Goal: Task Accomplishment & Management: Complete application form

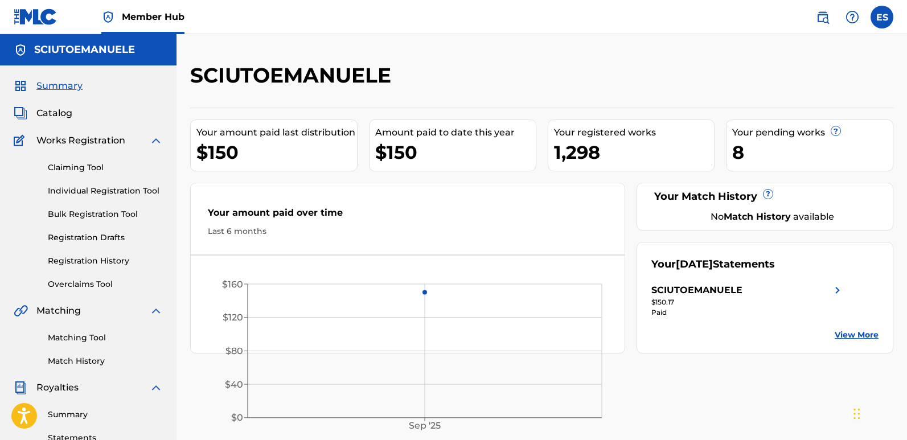
click at [112, 191] on link "Individual Registration Tool" at bounding box center [105, 191] width 115 height 12
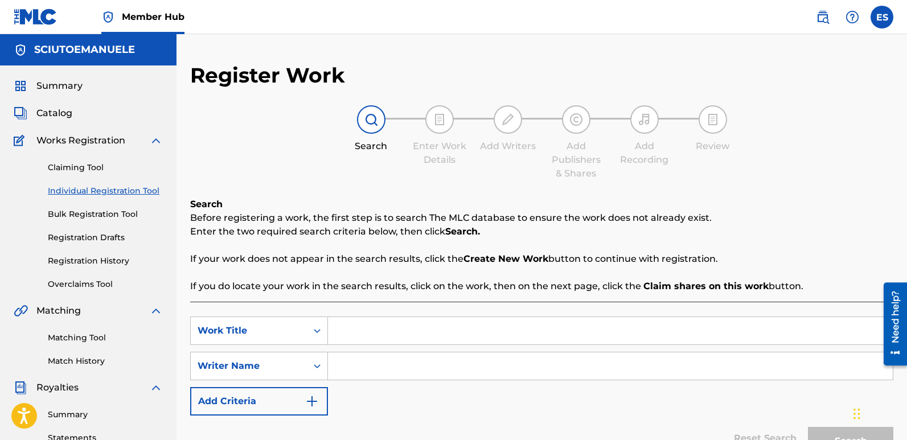
click at [364, 330] on input "Search Form" at bounding box center [610, 330] width 565 height 27
paste input "Disco Banana Pants"
type input "Disco Banana Pants"
click at [351, 367] on input "Search Form" at bounding box center [610, 365] width 565 height 27
type input "emanuelesciuto"
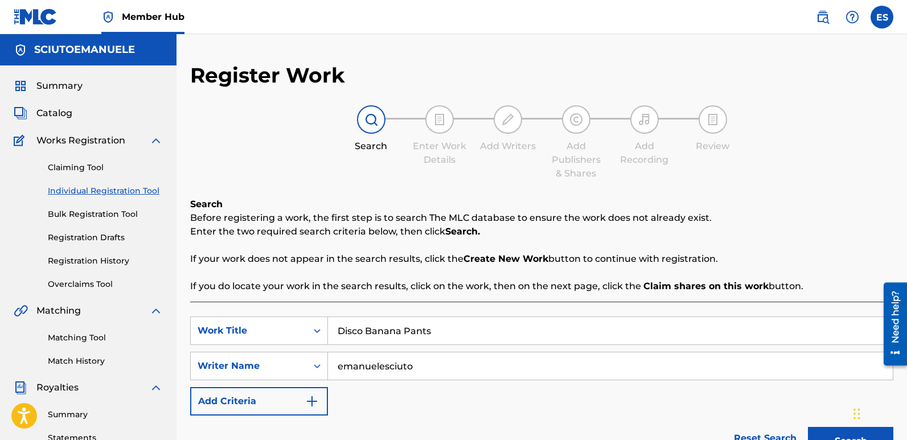
click at [808, 427] on button "Search" at bounding box center [850, 441] width 85 height 28
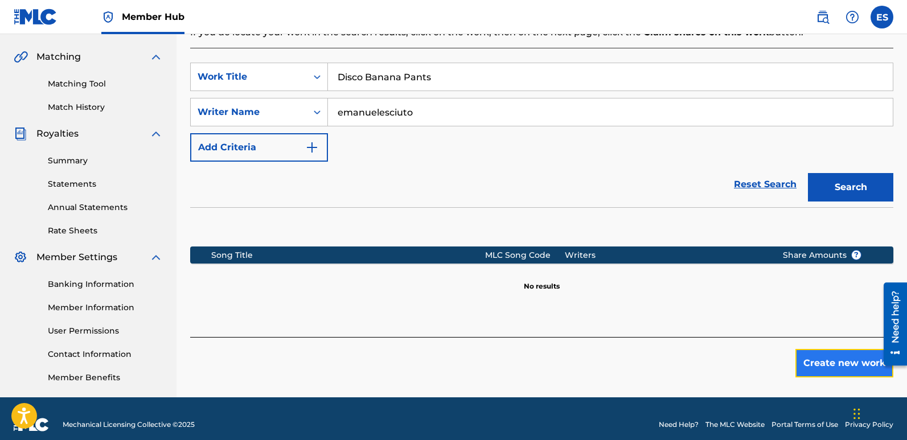
click at [848, 351] on button "Create new work" at bounding box center [844, 363] width 98 height 28
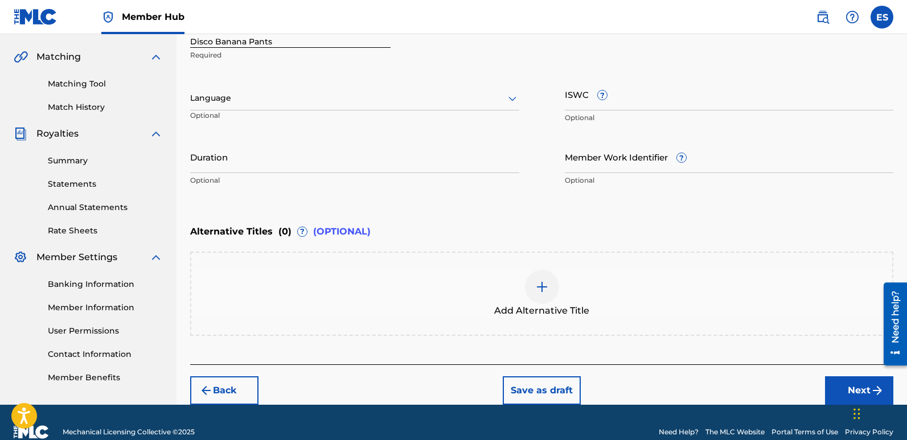
click at [367, 97] on div at bounding box center [354, 98] width 329 height 14
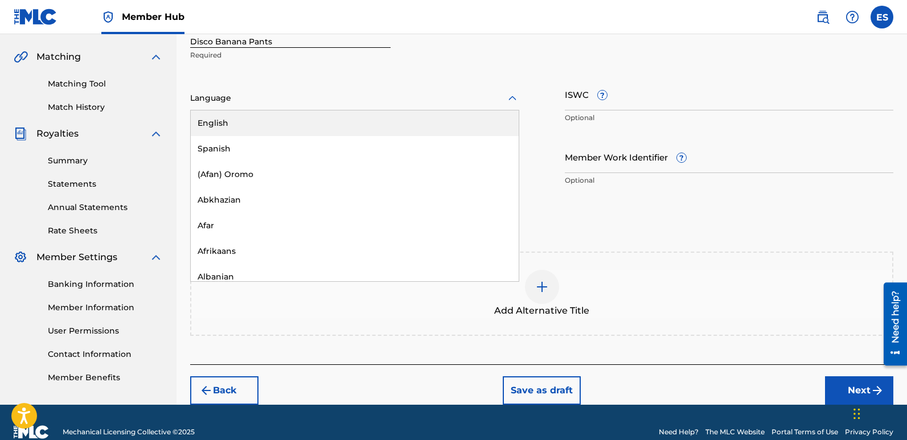
click at [303, 114] on div "English" at bounding box center [355, 123] width 328 height 26
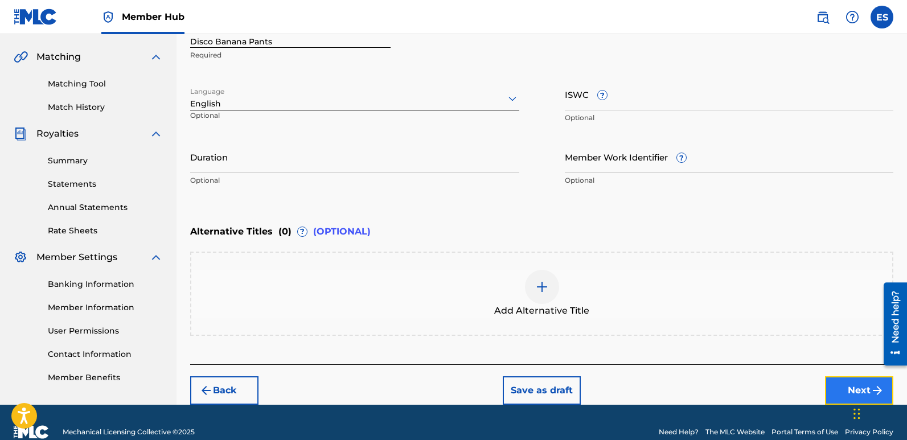
click at [838, 388] on button "Next" at bounding box center [859, 390] width 68 height 28
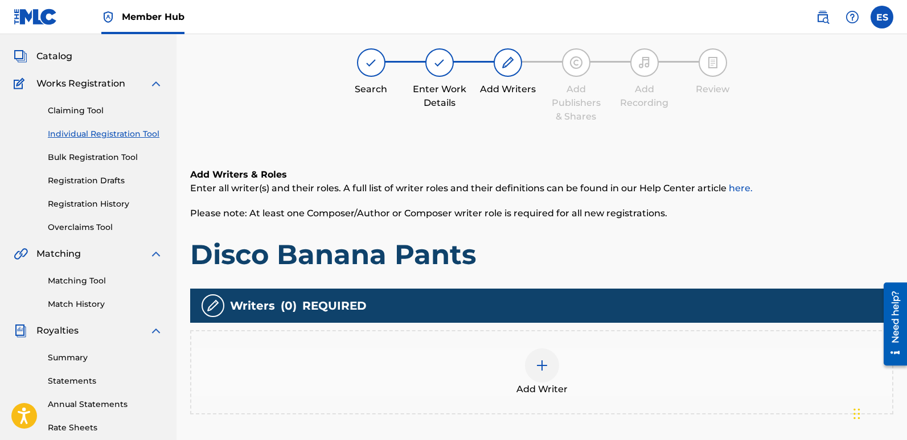
scroll to position [51, 0]
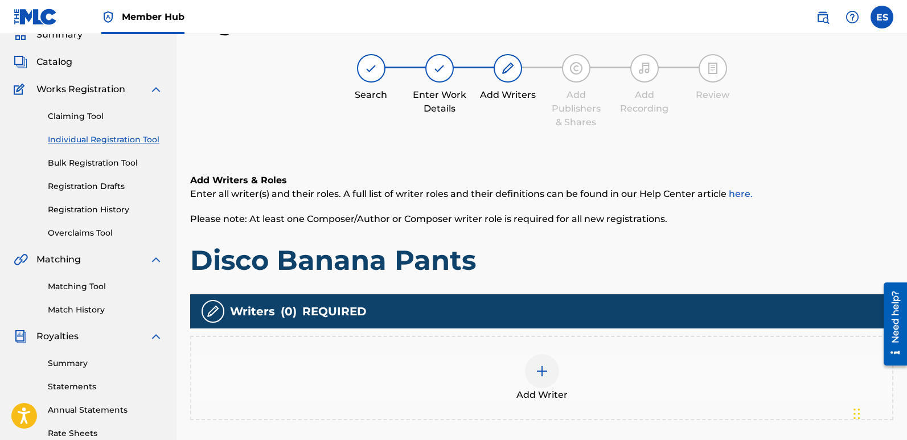
click at [556, 365] on div at bounding box center [542, 371] width 34 height 34
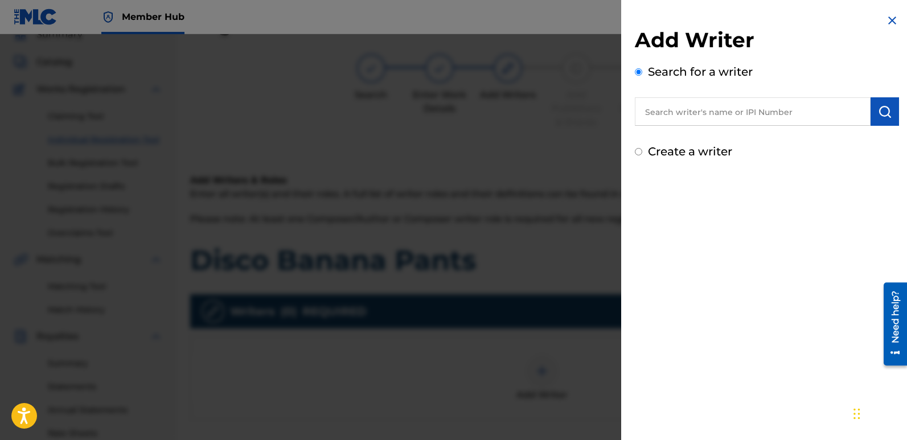
click at [698, 110] on input "text" at bounding box center [753, 111] width 236 height 28
type input "emanuelesciuto"
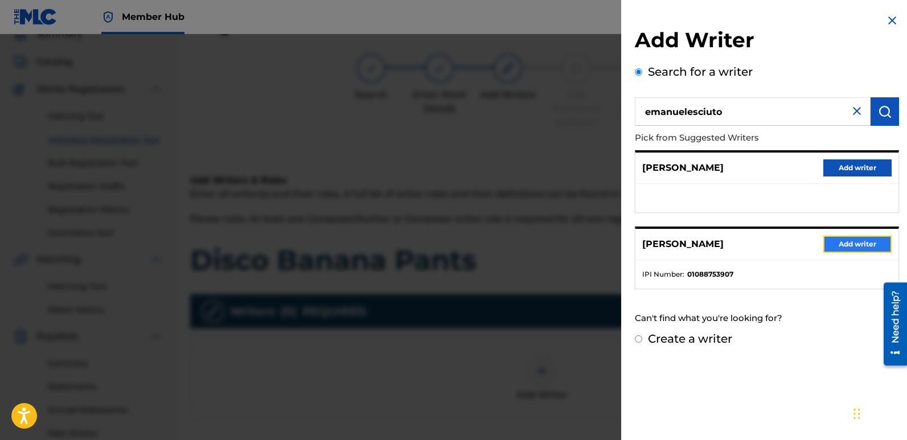
click at [841, 241] on button "Add writer" at bounding box center [857, 244] width 68 height 17
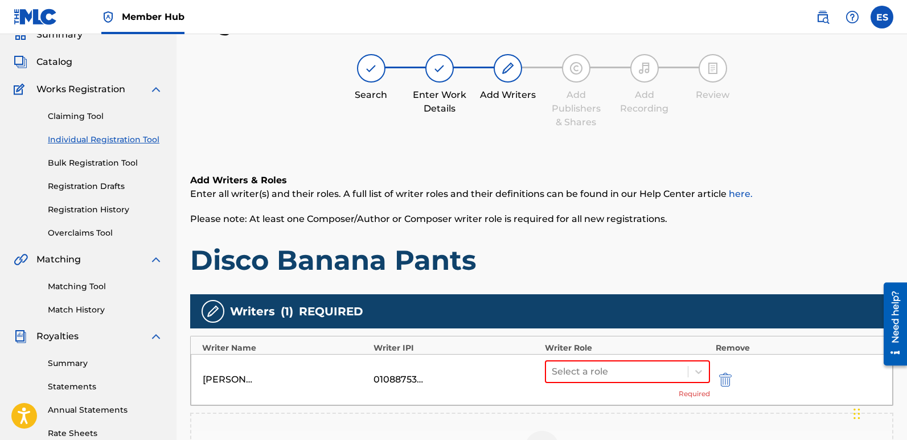
click at [644, 356] on div "[PERSON_NAME] 01088753907 Select a role Required" at bounding box center [542, 379] width 702 height 51
click at [656, 368] on div at bounding box center [617, 372] width 130 height 16
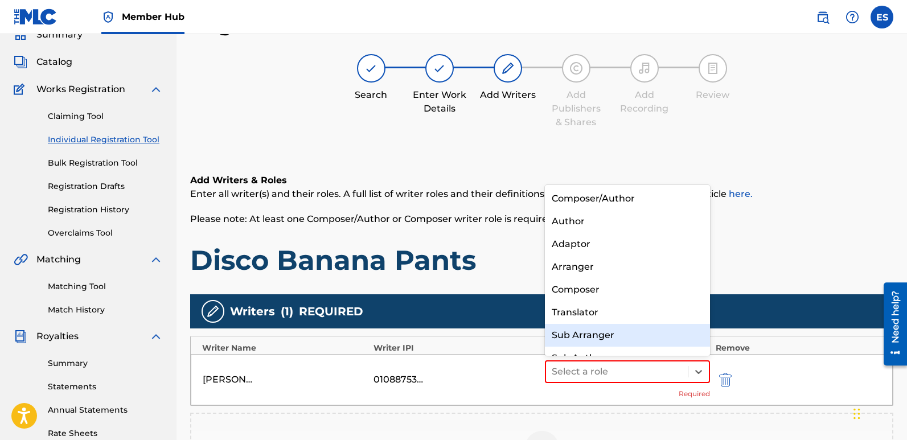
scroll to position [16, 0]
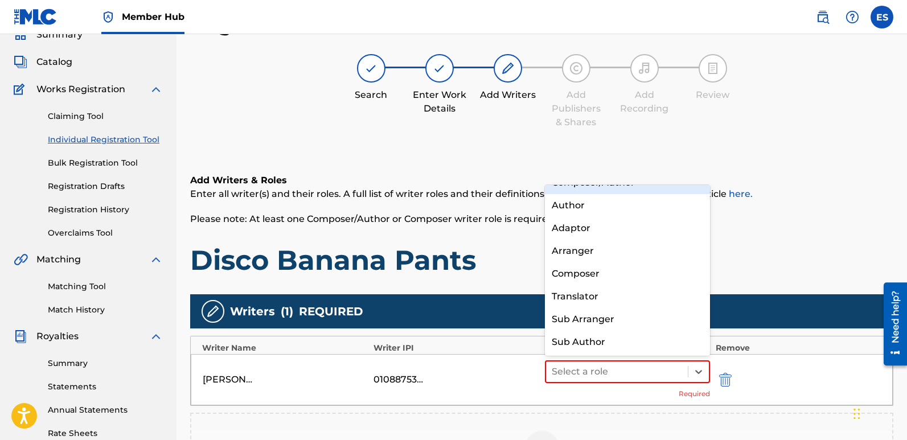
click at [577, 185] on div "Composer/Author" at bounding box center [627, 182] width 165 height 23
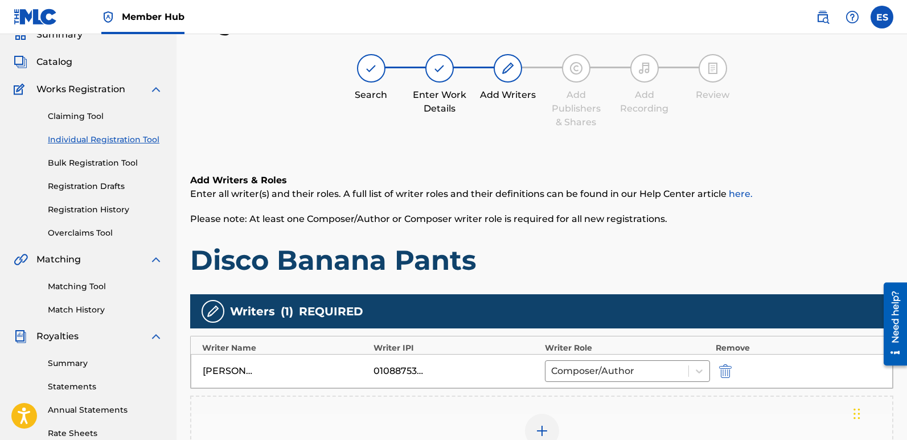
scroll to position [266, 0]
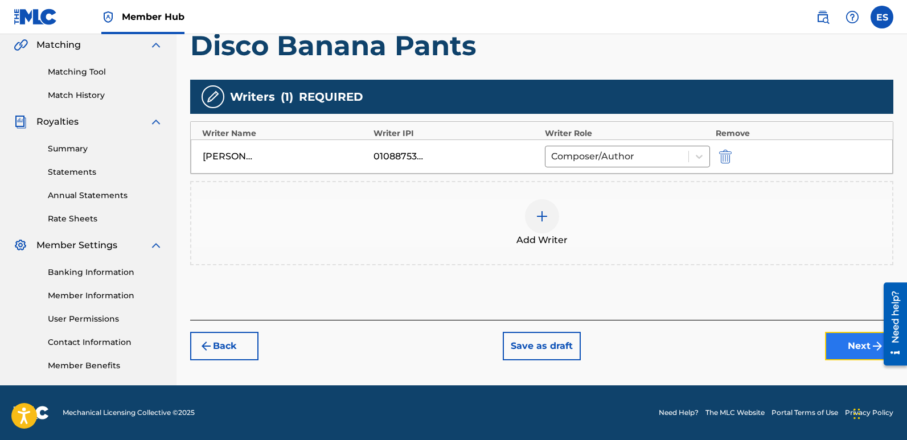
click at [841, 348] on button "Next" at bounding box center [859, 346] width 68 height 28
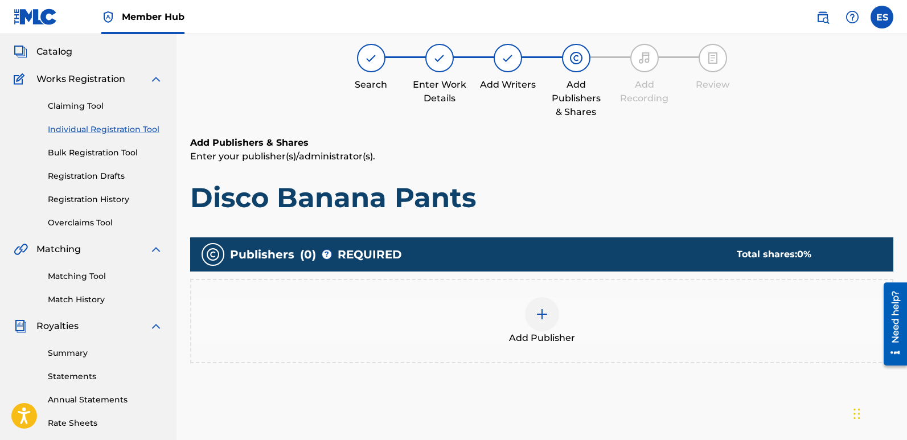
scroll to position [51, 0]
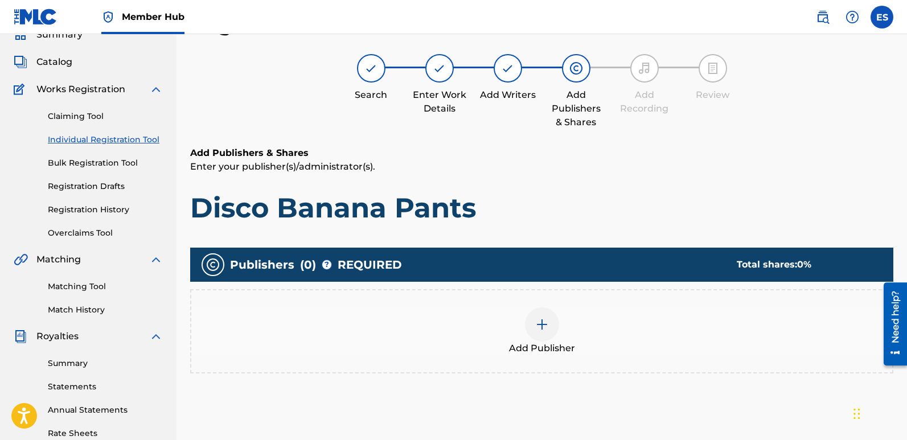
click at [547, 324] on img at bounding box center [542, 325] width 14 height 14
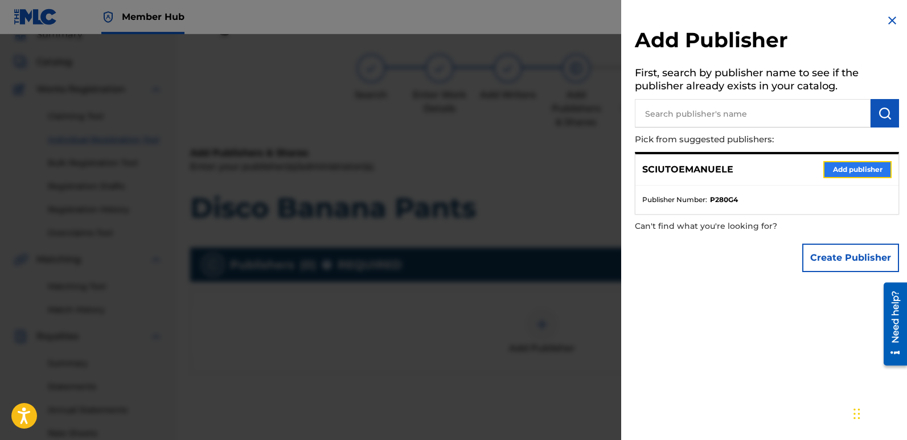
click at [856, 174] on button "Add publisher" at bounding box center [857, 169] width 68 height 17
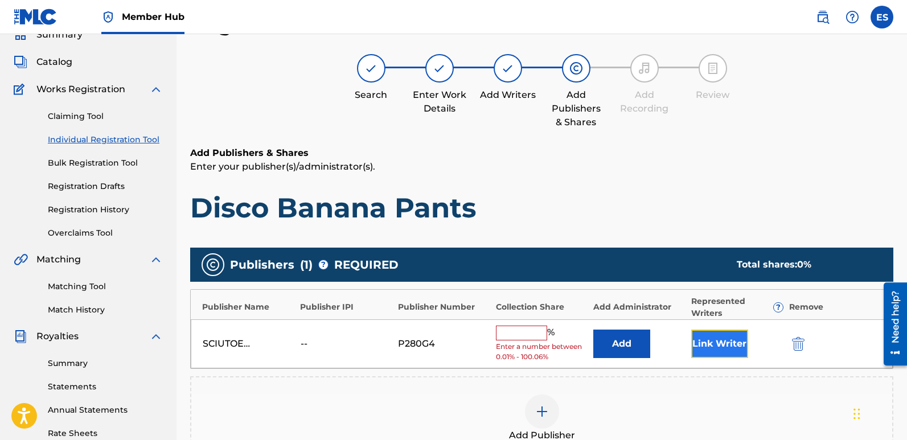
click at [697, 351] on button "Link Writer" at bounding box center [719, 344] width 57 height 28
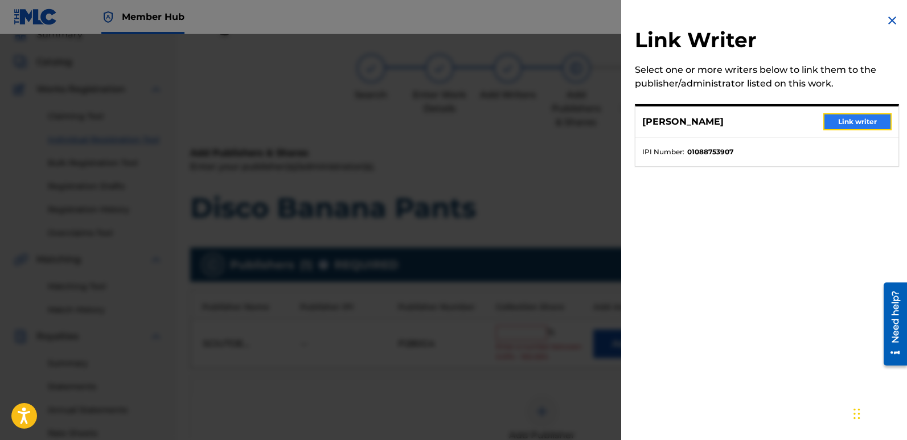
click at [840, 126] on button "Link writer" at bounding box center [857, 121] width 68 height 17
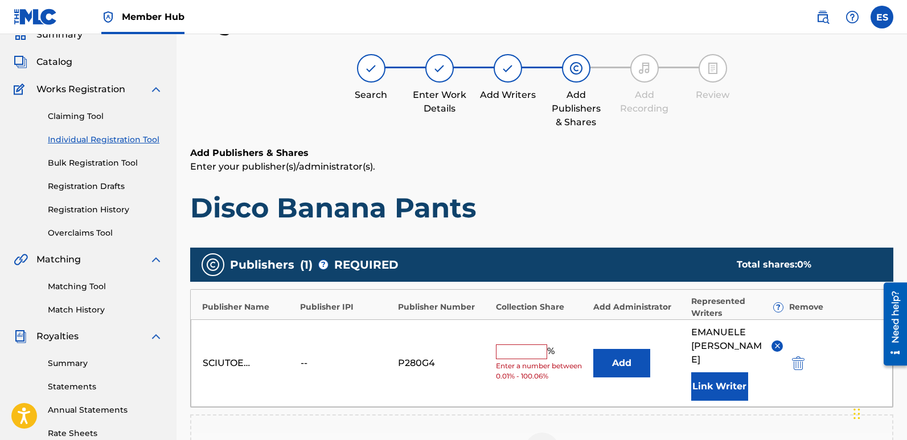
click at [508, 349] on input "text" at bounding box center [521, 351] width 51 height 15
type input "100"
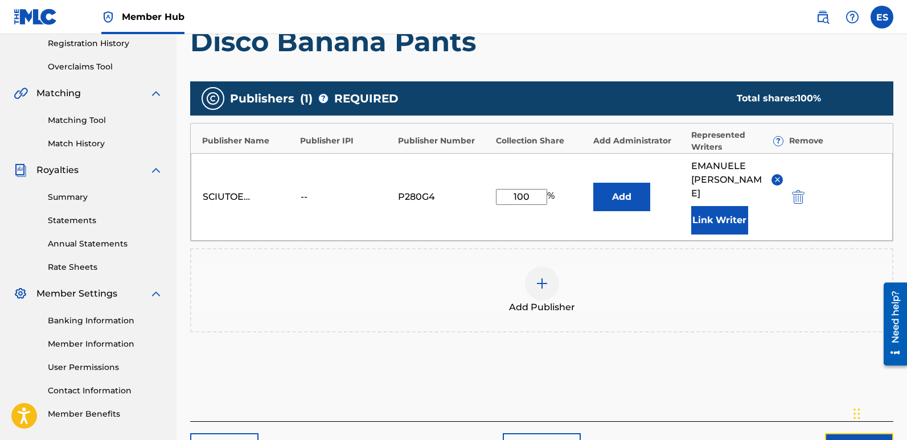
click at [830, 433] on button "Next" at bounding box center [859, 447] width 68 height 28
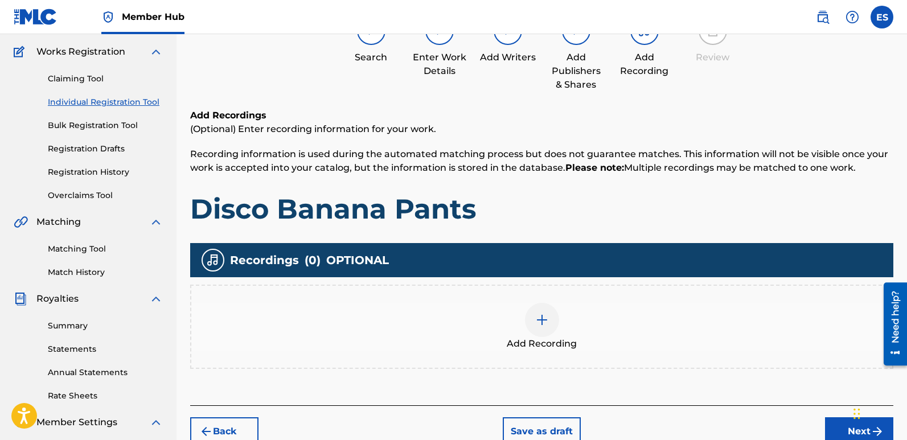
scroll to position [51, 0]
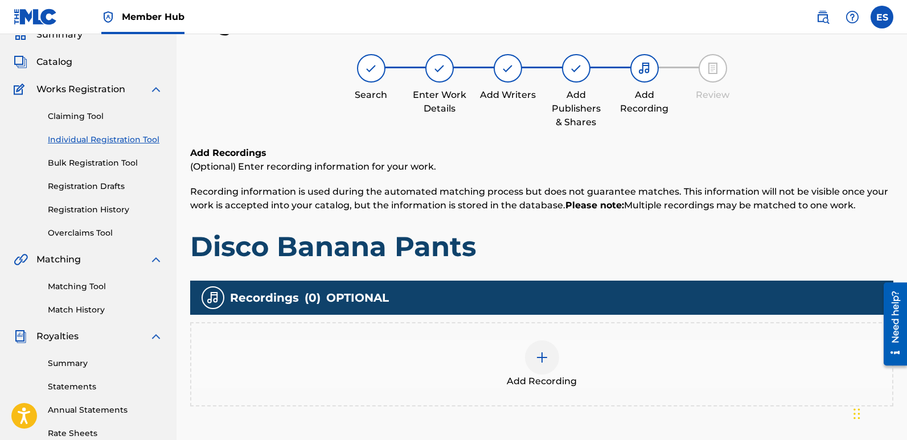
click at [552, 346] on div at bounding box center [542, 357] width 34 height 34
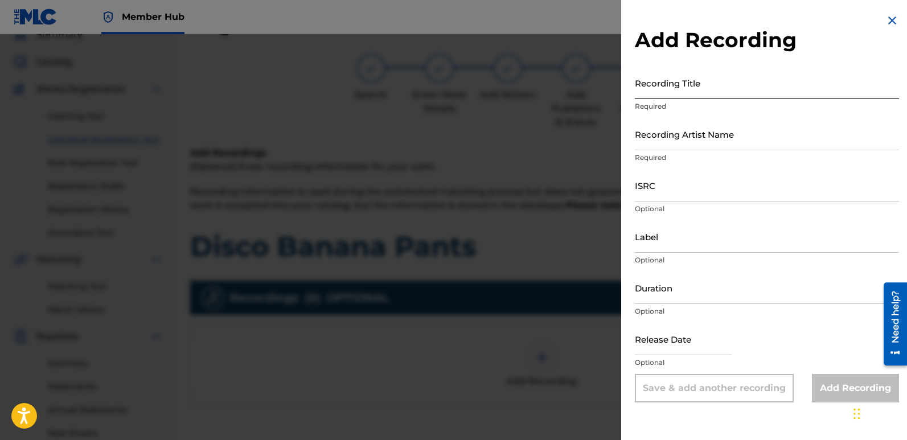
click at [710, 72] on input "Recording Title" at bounding box center [767, 83] width 264 height 32
paste input "Disco Banana Pants"
type input "Disco Banana Pants"
click at [681, 130] on input "Recording Artist Name" at bounding box center [767, 134] width 264 height 32
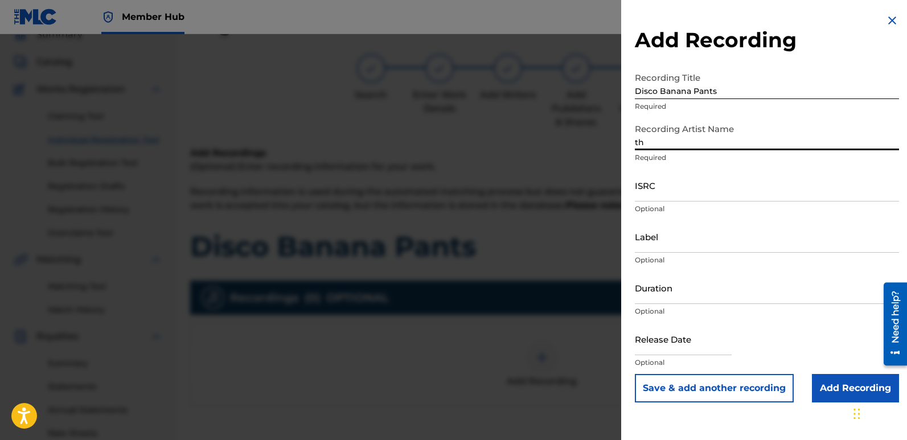
type input "The Lunatics"
click at [672, 196] on input "ISRC" at bounding box center [767, 185] width 264 height 32
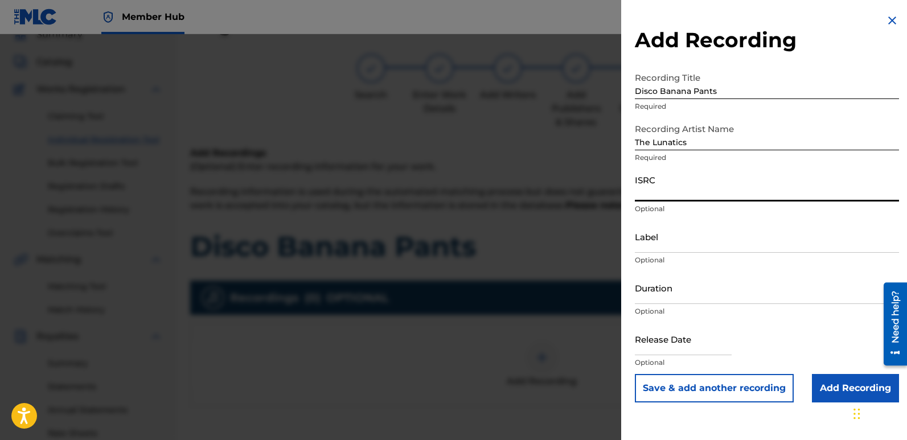
paste input "[URL][DOMAIN_NAME]"
type input "[URL][DOMAIN_NAME]"
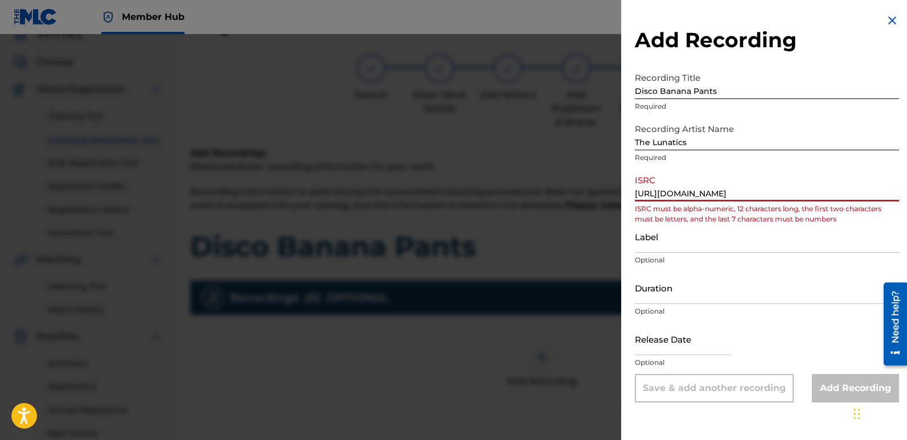
scroll to position [0, 332]
click at [690, 193] on input "[URL][DOMAIN_NAME]" at bounding box center [767, 185] width 264 height 32
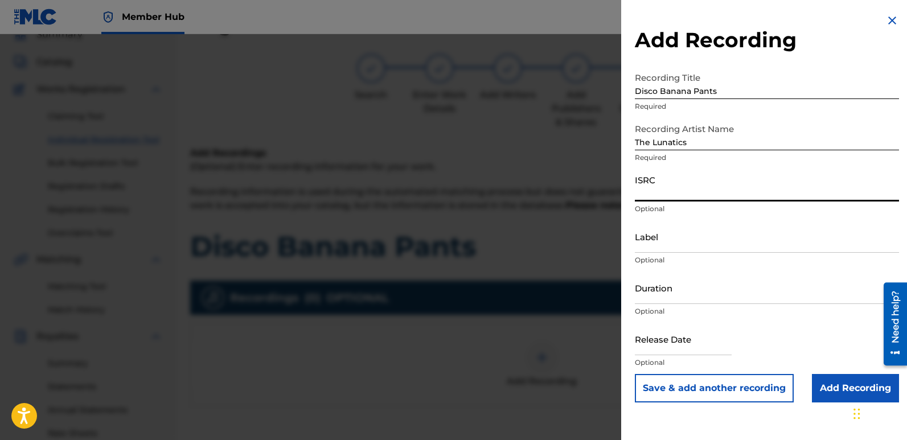
scroll to position [0, 0]
paste input "QT3F62502378"
type input "QT3F62502378"
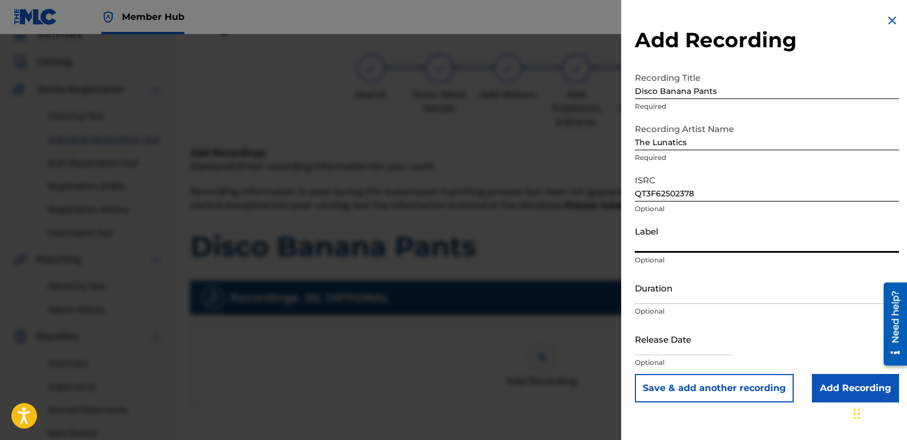
click at [687, 241] on input "Label" at bounding box center [767, 236] width 264 height 32
type input "Rightbeatz [GEOGRAPHIC_DATA]"
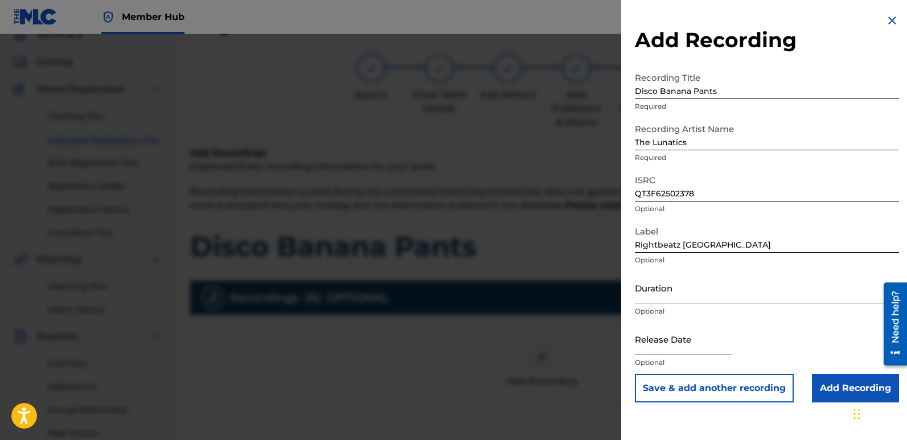
click at [681, 337] on input "text" at bounding box center [683, 339] width 97 height 32
select select "8"
select select "2025"
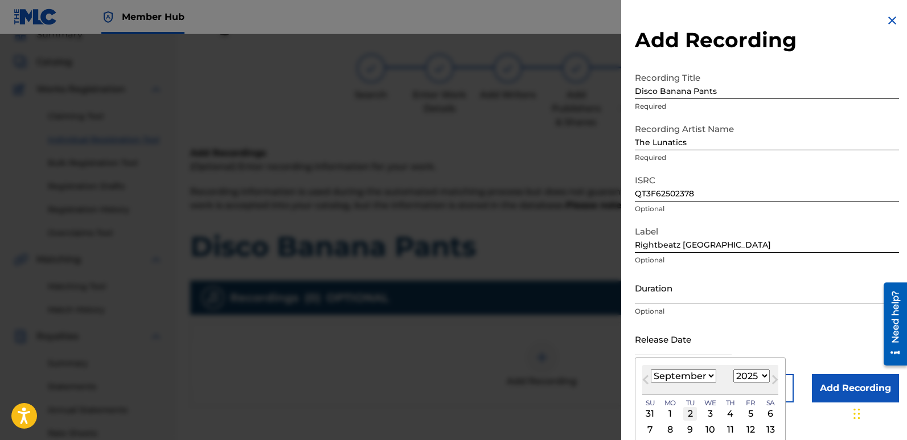
click at [689, 410] on div "2" at bounding box center [690, 414] width 14 height 14
type input "[DATE]"
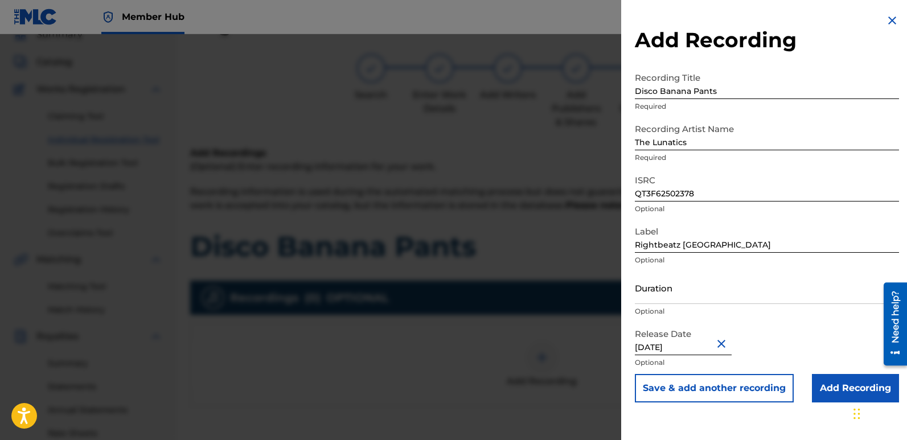
click at [685, 341] on input "[DATE]" at bounding box center [683, 339] width 97 height 32
select select "8"
select select "2025"
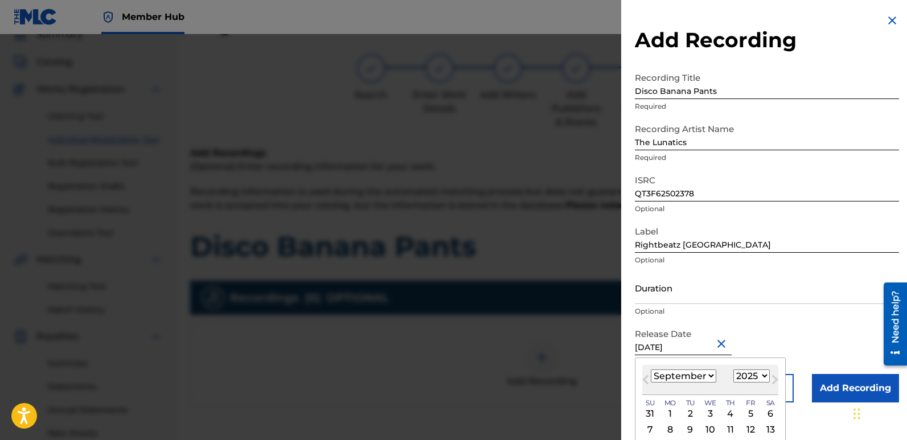
type input "[DATE]"
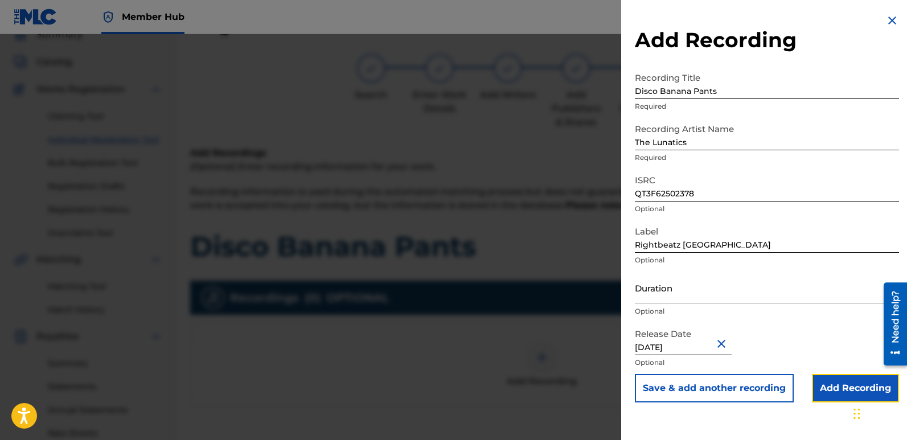
click at [827, 381] on input "Add Recording" at bounding box center [855, 388] width 87 height 28
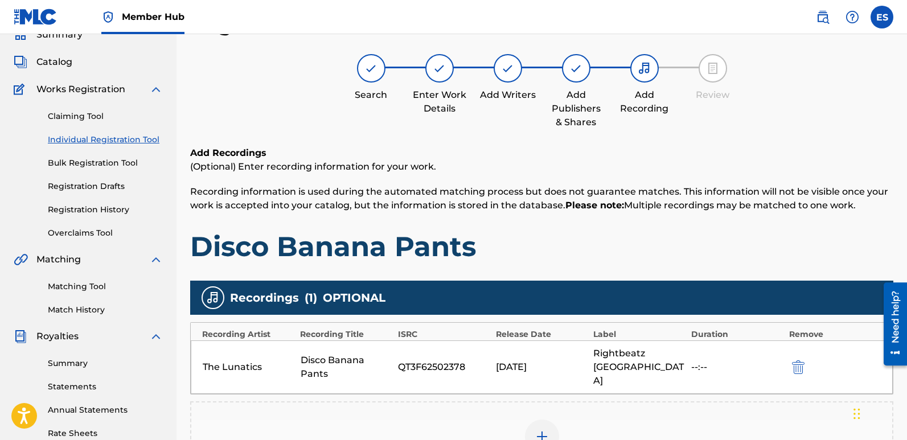
scroll to position [266, 0]
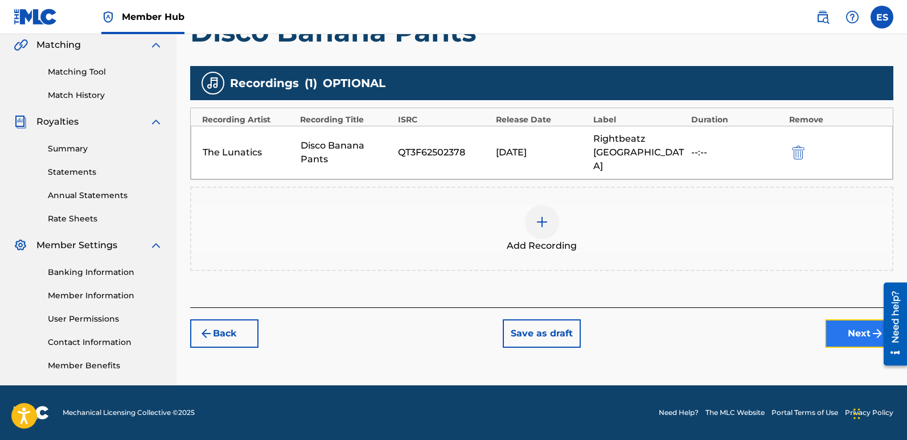
click at [842, 327] on button "Next" at bounding box center [859, 333] width 68 height 28
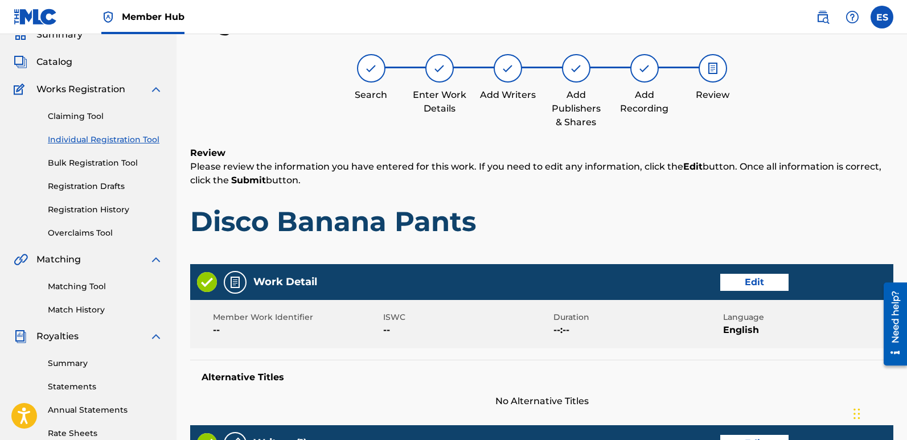
scroll to position [523, 0]
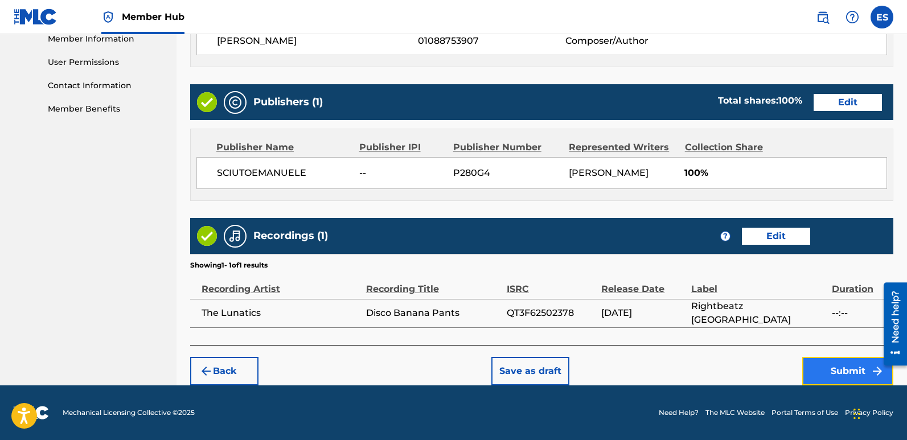
click at [847, 366] on button "Submit" at bounding box center [847, 371] width 91 height 28
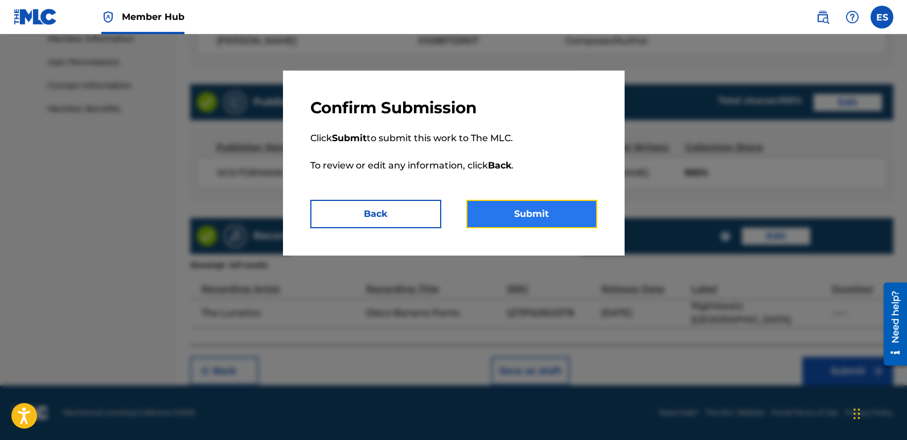
click at [568, 201] on button "Submit" at bounding box center [531, 214] width 131 height 28
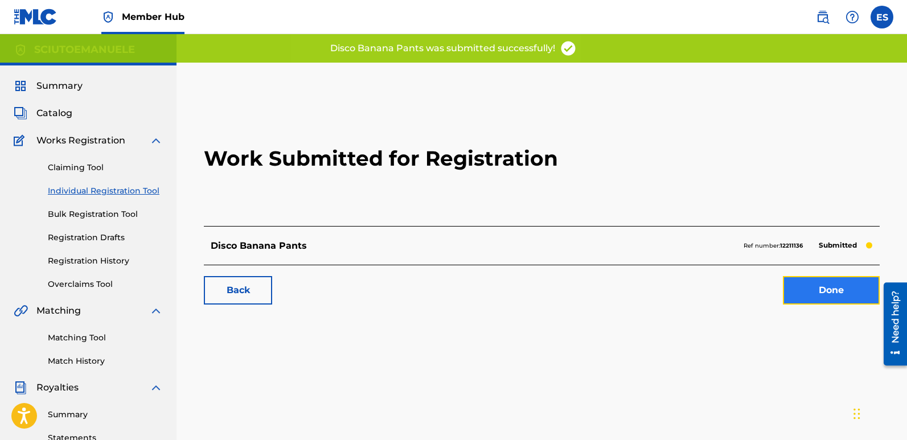
click at [815, 290] on link "Done" at bounding box center [831, 290] width 97 height 28
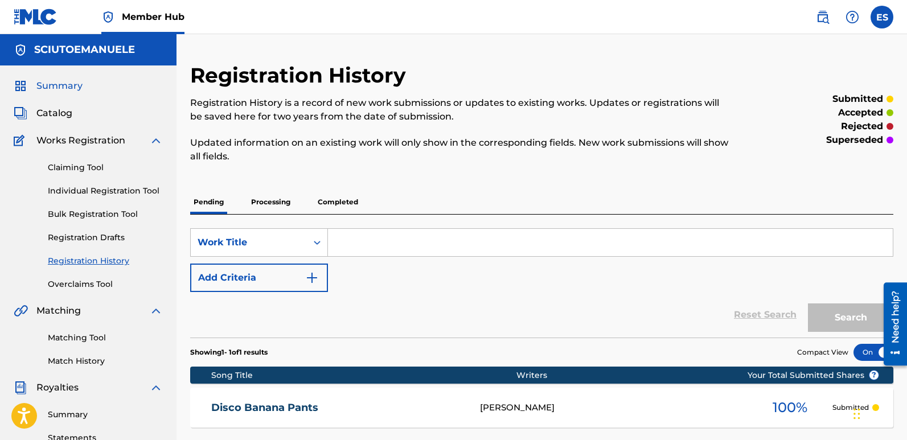
click at [64, 84] on span "Summary" at bounding box center [59, 86] width 46 height 14
